Goal: Obtain resource: Download file/media

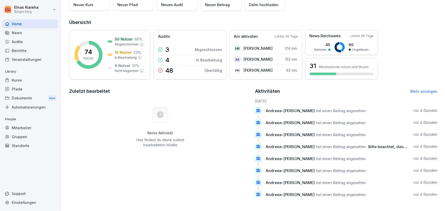
scroll to position [49, 0]
click at [25, 96] on div "Dokumente New" at bounding box center [31, 98] width 56 height 9
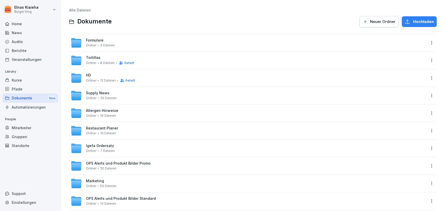
click at [142, 115] on div "Allergen Hinweise Ordner 10 Dateien" at bounding box center [248, 113] width 355 height 11
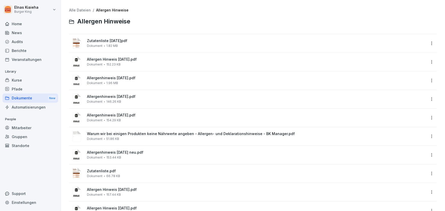
click at [177, 43] on div "Zutatenliste [DATE]pdf Dokument 1.82 MB" at bounding box center [256, 43] width 339 height 9
click at [177, 43] on div at bounding box center [222, 105] width 445 height 211
click at [177, 43] on div "Zutatenliste [DATE]pdf Dokument 1.82 MB" at bounding box center [256, 43] width 339 height 9
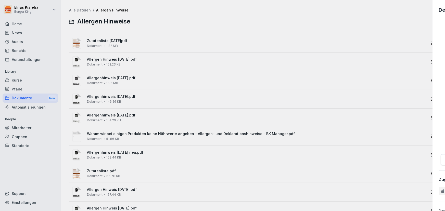
click at [177, 43] on div at bounding box center [222, 105] width 445 height 211
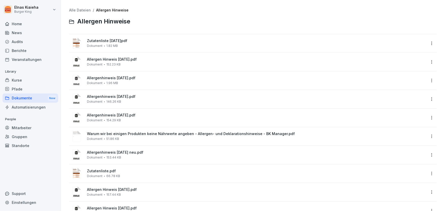
click at [154, 65] on div "Allergen Hinweis [DATE].pdf Dokument 152.23 KB" at bounding box center [256, 61] width 339 height 9
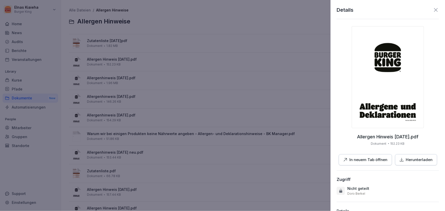
click at [364, 159] on p "In neuem Tab öffnen" at bounding box center [369, 160] width 38 height 6
click at [144, 34] on div at bounding box center [222, 105] width 445 height 211
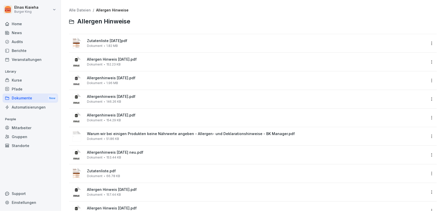
click at [81, 41] on div at bounding box center [77, 43] width 12 height 12
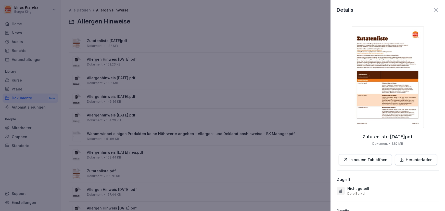
click at [372, 158] on p "In neuem Tab öffnen" at bounding box center [369, 160] width 38 height 6
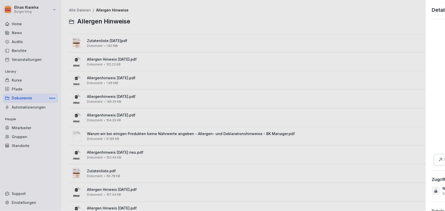
click at [191, 59] on div at bounding box center [222, 105] width 445 height 211
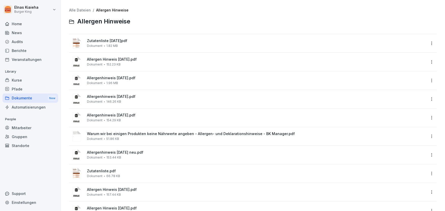
click at [31, 98] on div "Dokumente New" at bounding box center [31, 98] width 56 height 9
